Goal: Task Accomplishment & Management: Manage account settings

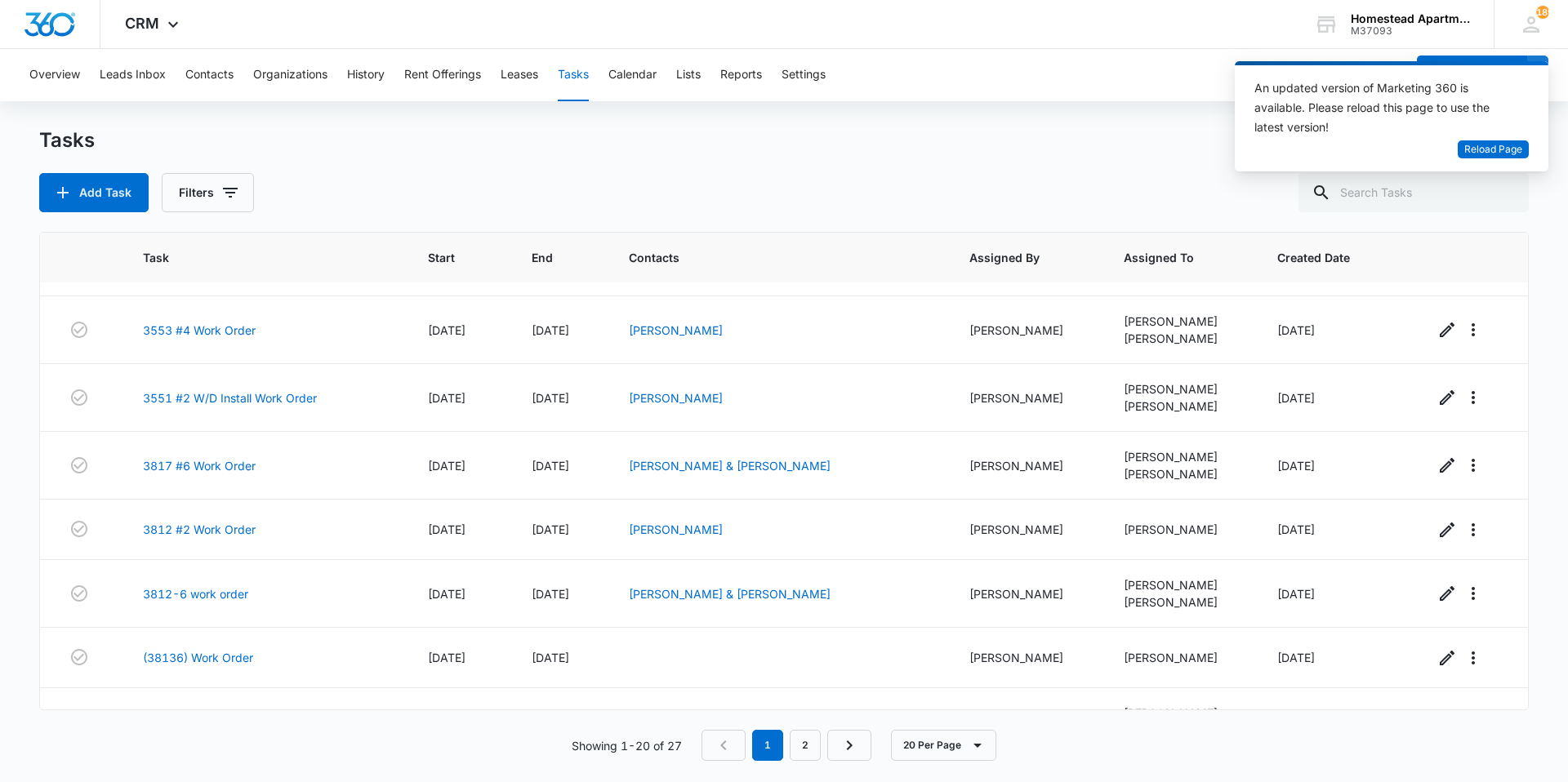
scroll to position [862, 0]
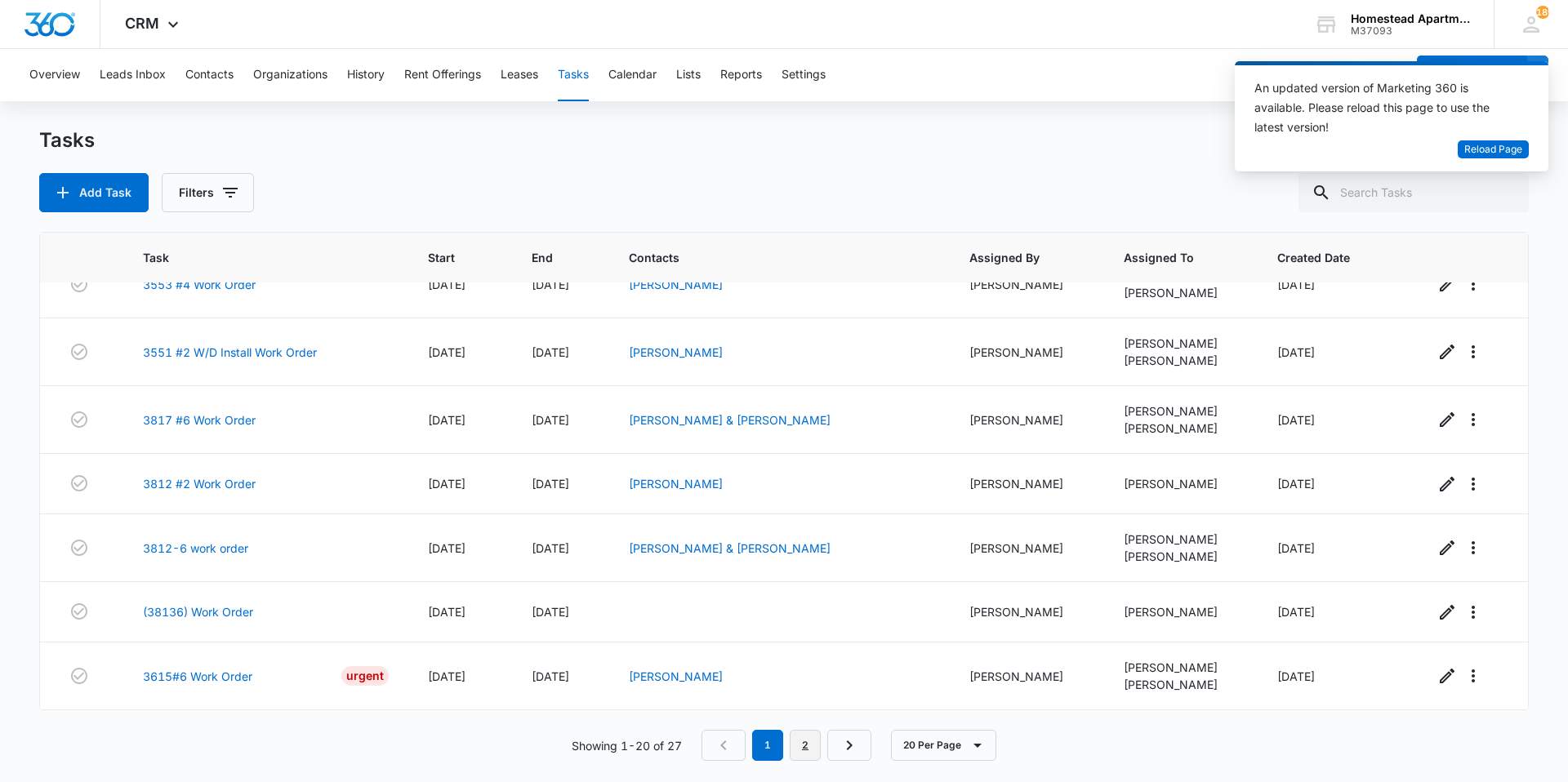
click at [805, 749] on link "2" at bounding box center [805, 746] width 31 height 31
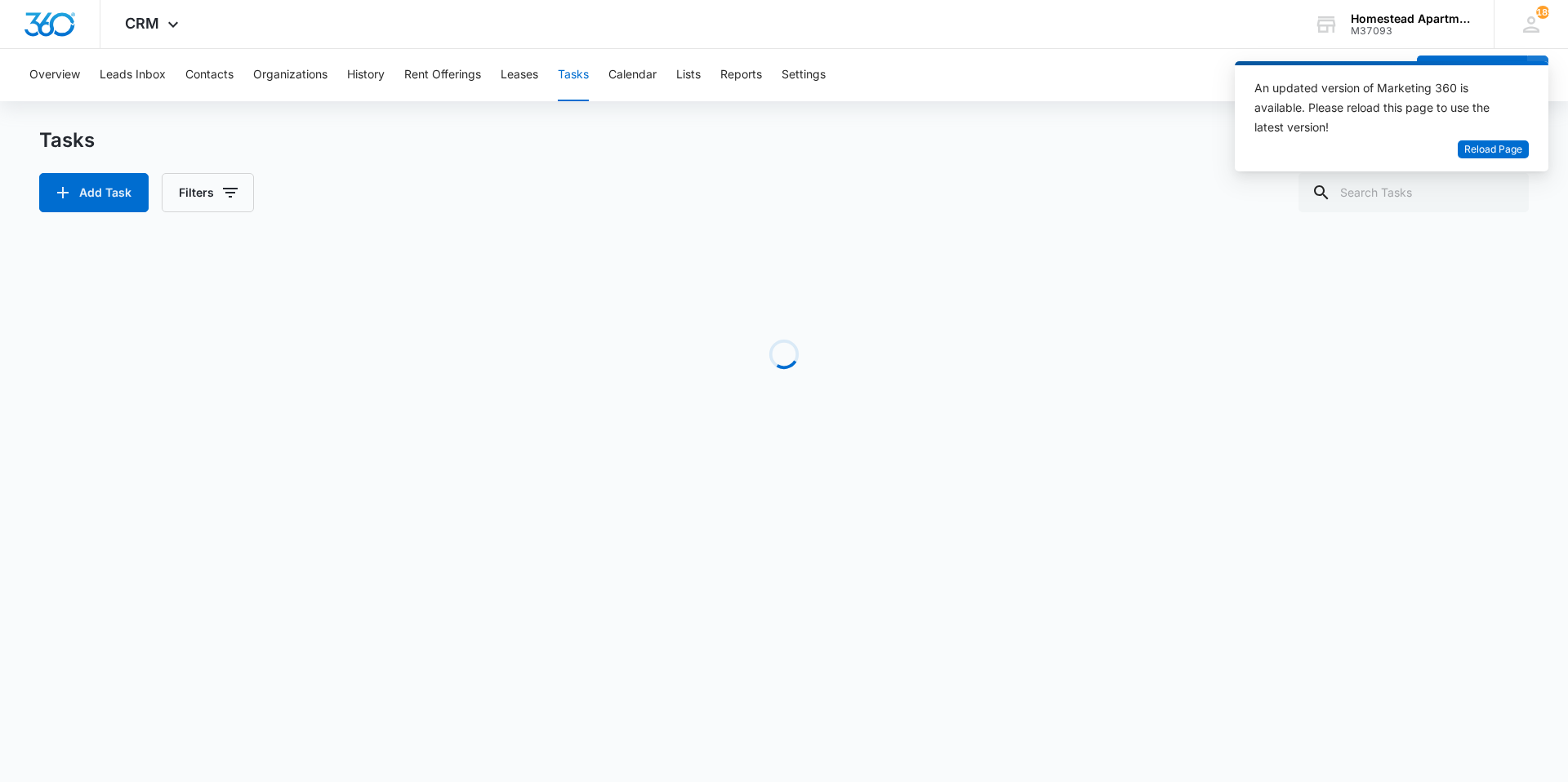
scroll to position [56, 0]
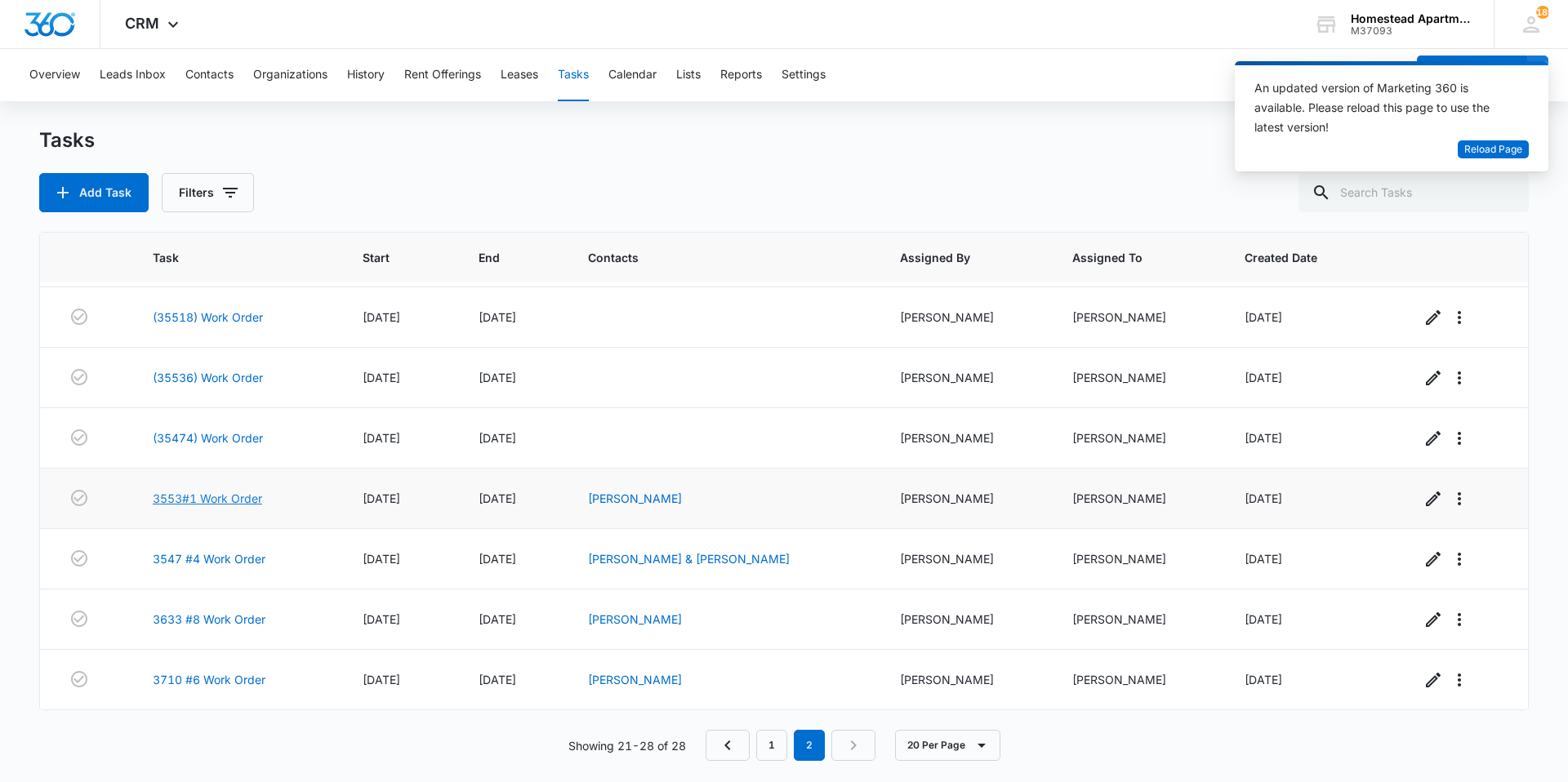
click at [253, 503] on link "3553#1 Work Order" at bounding box center [207, 499] width 110 height 17
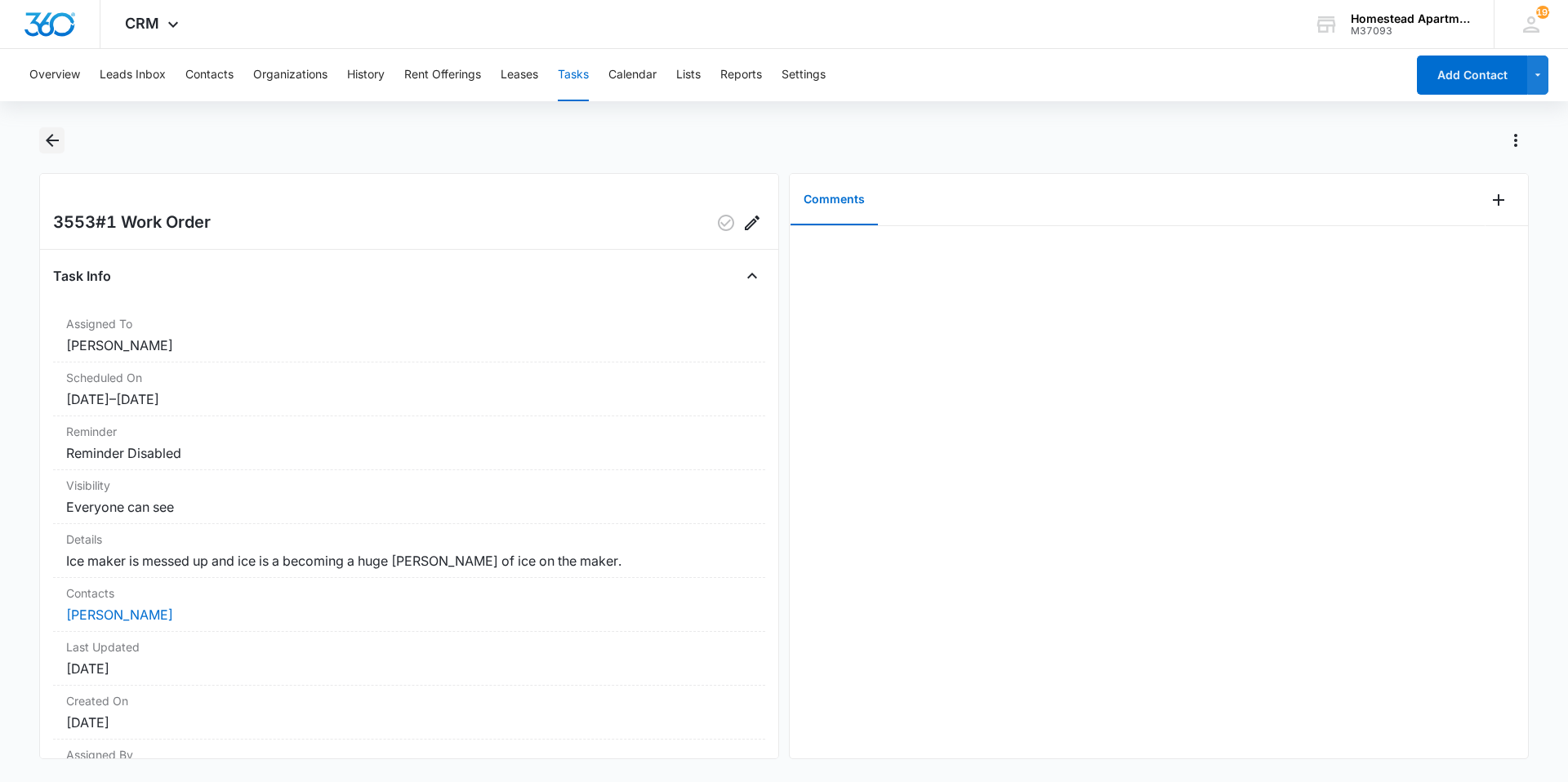
click at [54, 144] on icon "Back" at bounding box center [52, 140] width 20 height 20
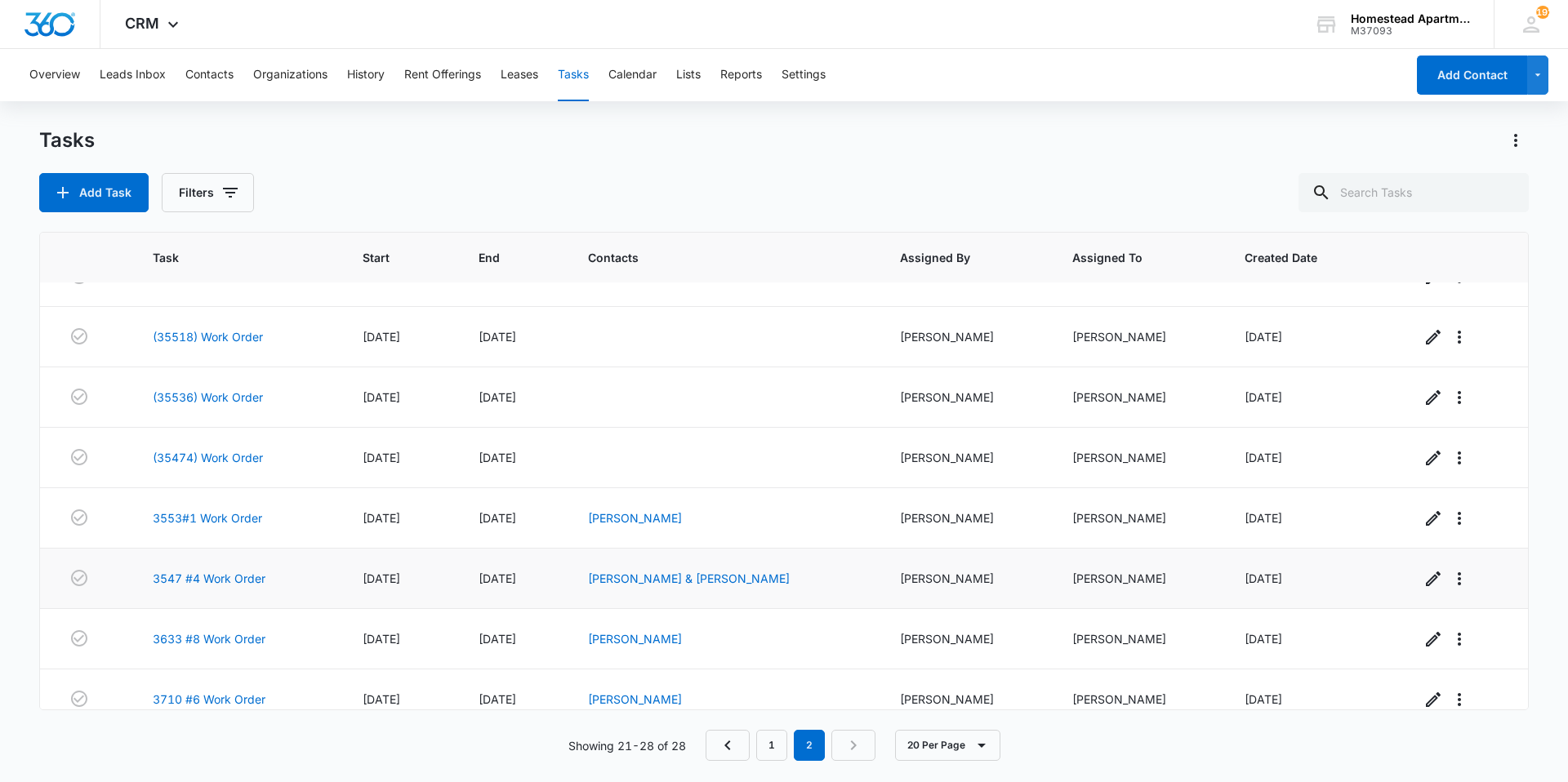
scroll to position [56, 0]
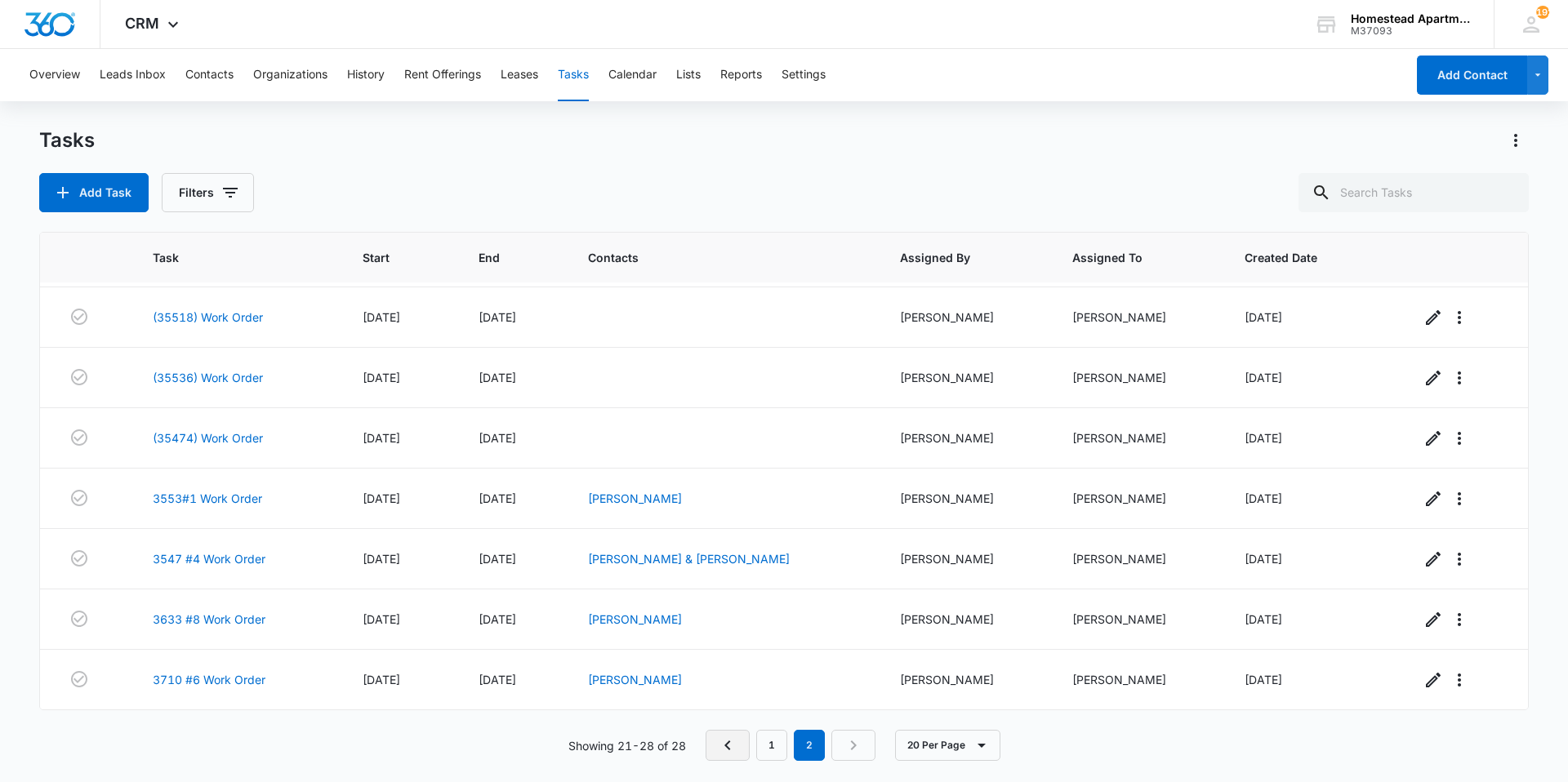
click at [718, 741] on icon "Previous Page" at bounding box center [728, 746] width 20 height 20
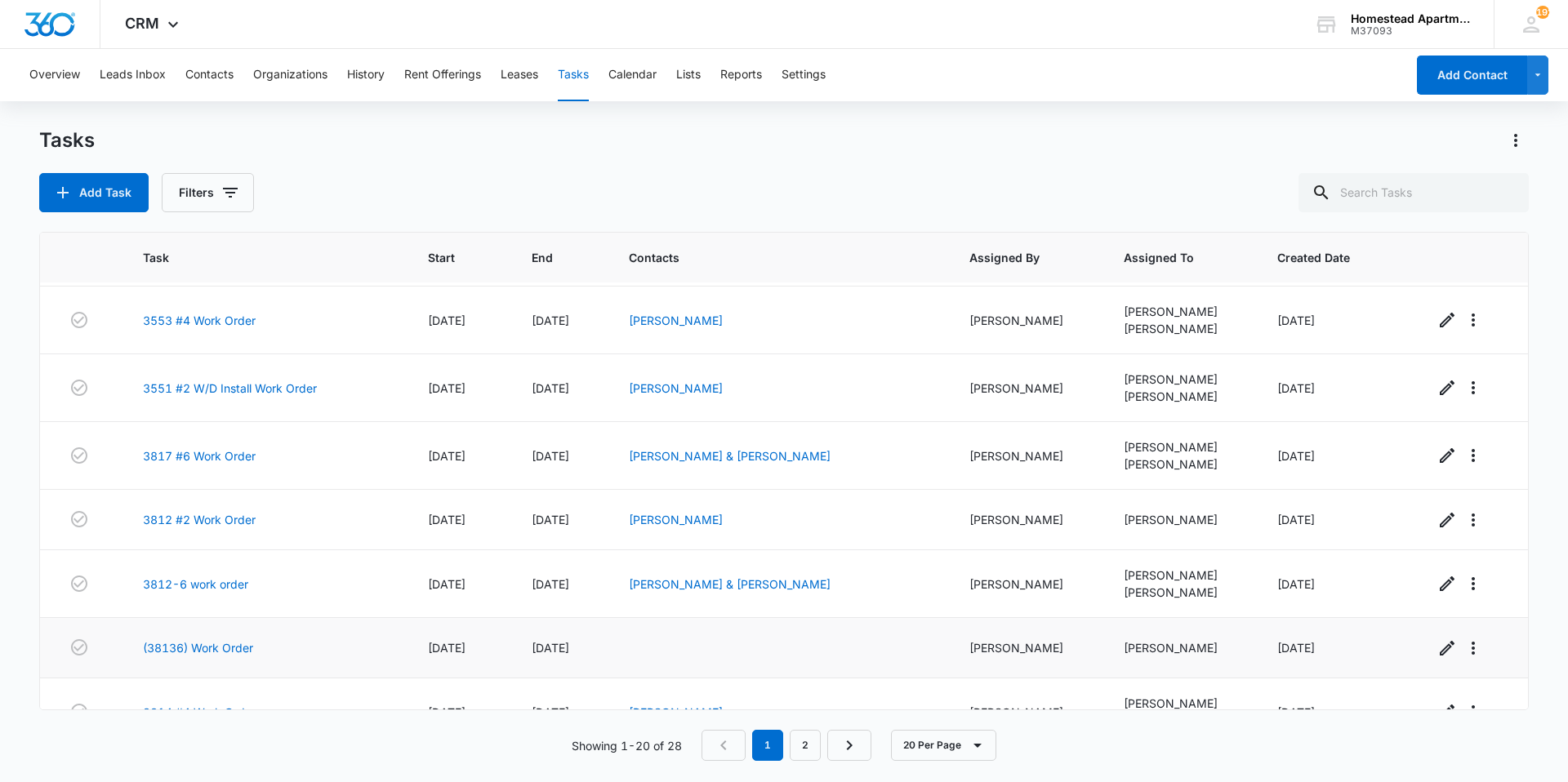
scroll to position [862, 0]
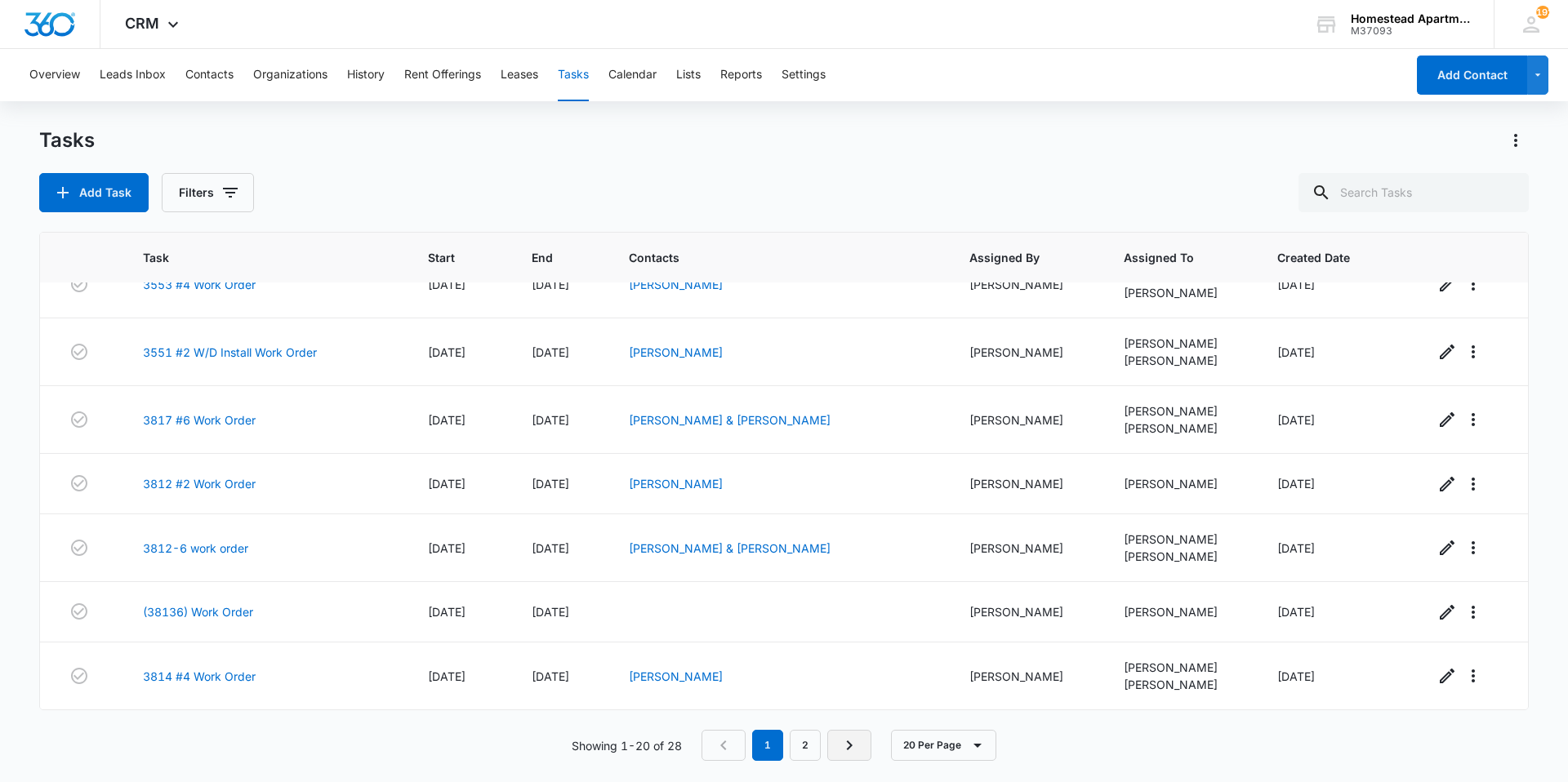
click at [863, 748] on link "Next Page" at bounding box center [849, 746] width 44 height 31
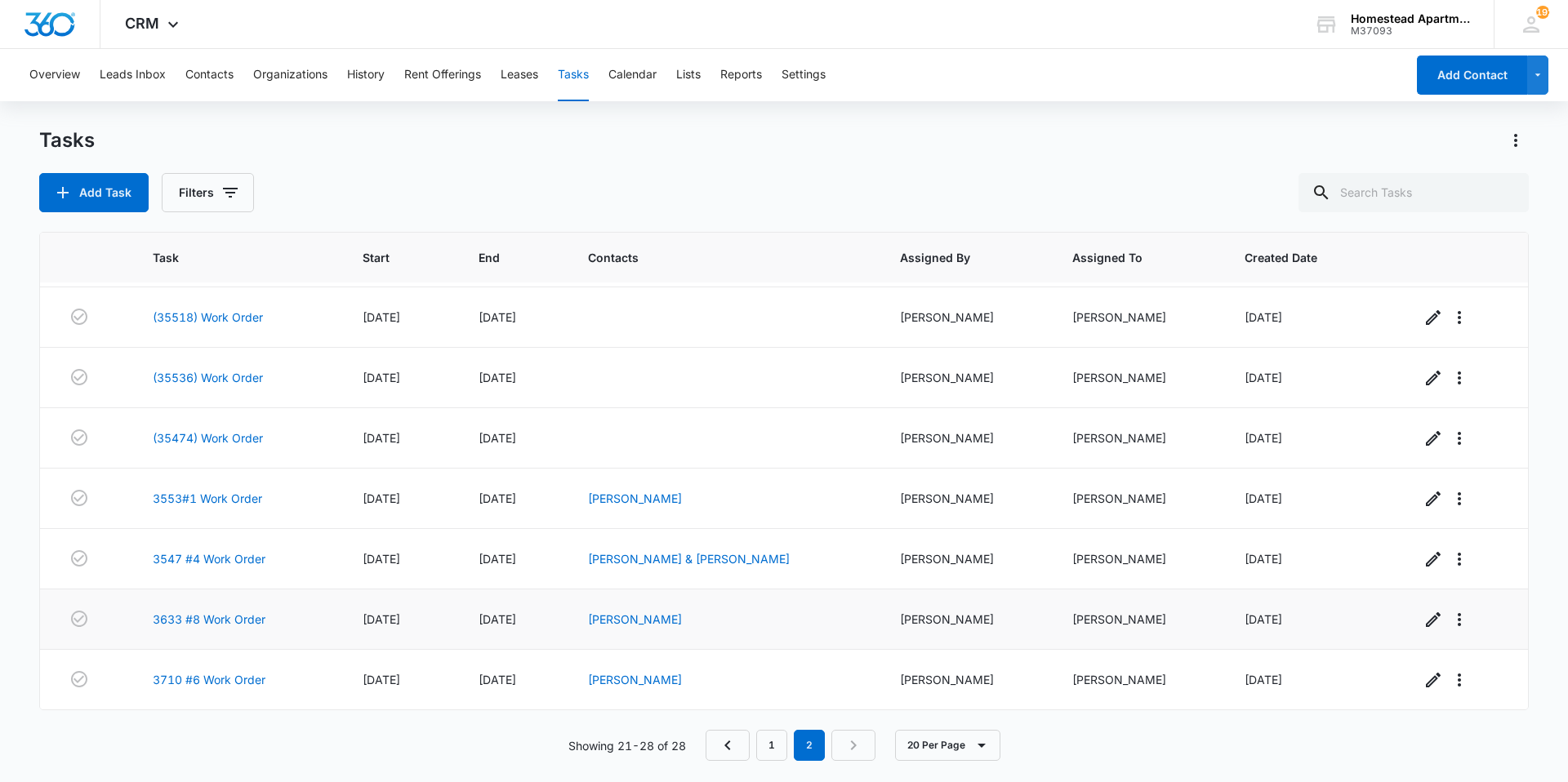
scroll to position [0, 0]
